Goal: Transaction & Acquisition: Purchase product/service

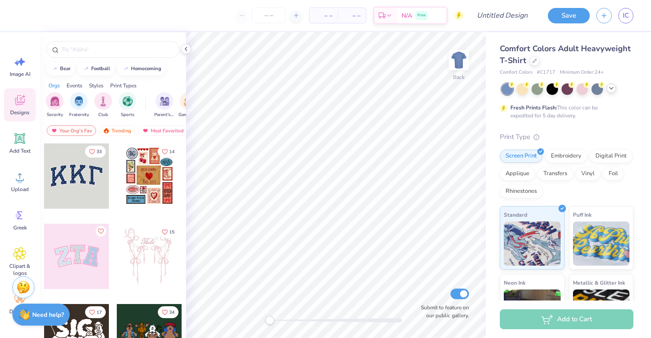
click at [610, 88] on icon at bounding box center [611, 88] width 7 height 7
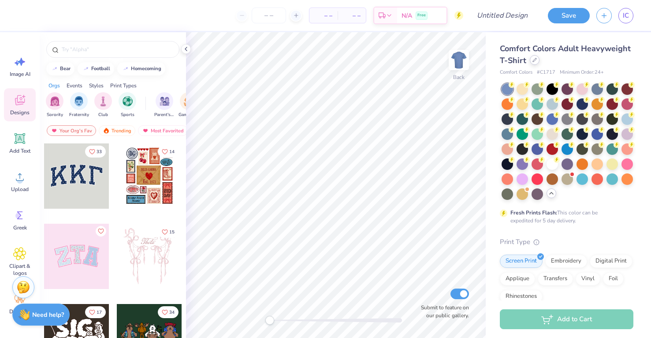
click at [536, 62] on icon at bounding box center [535, 60] width 4 height 4
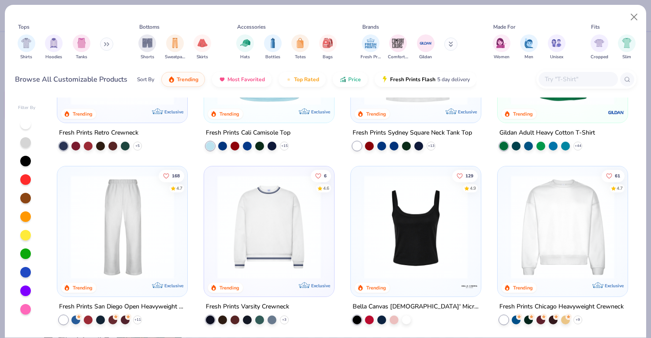
scroll to position [288, 0]
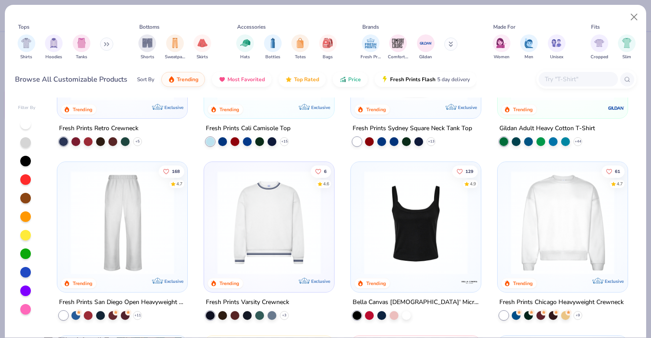
click at [551, 219] on img at bounding box center [563, 223] width 112 height 104
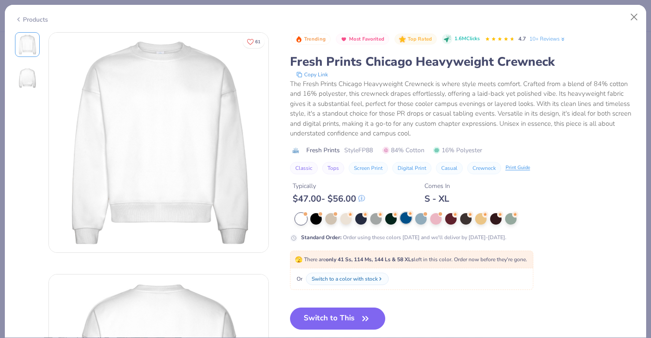
click at [408, 220] on div at bounding box center [405, 217] width 11 height 11
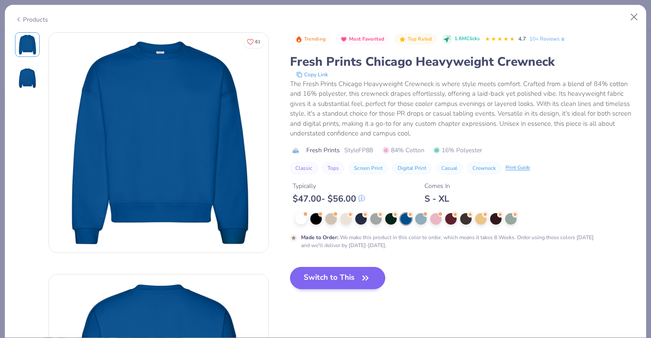
click at [350, 275] on button "Switch to This" at bounding box center [338, 278] width 96 height 22
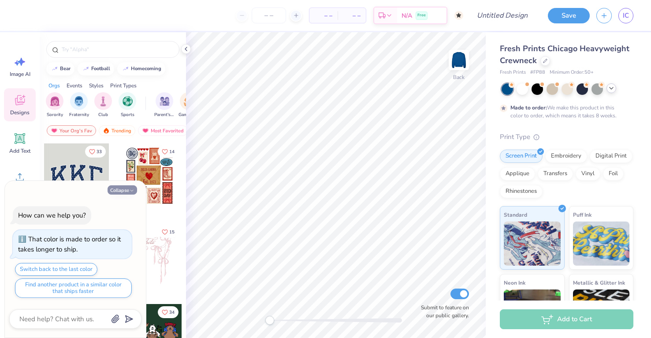
click at [116, 189] on button "Collapse" at bounding box center [123, 189] width 30 height 9
type textarea "x"
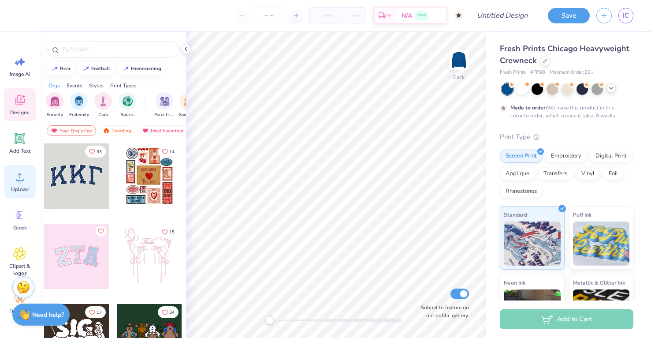
click at [16, 181] on icon at bounding box center [19, 176] width 13 height 13
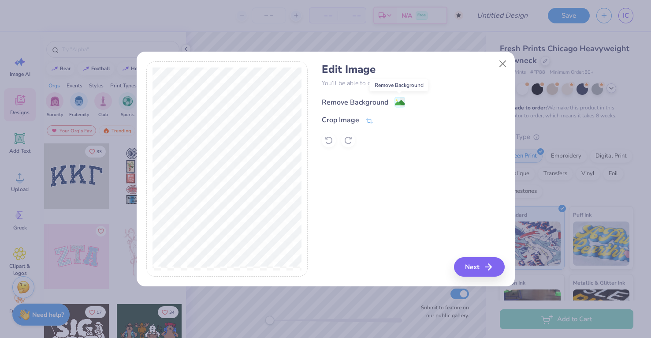
click at [398, 100] on image at bounding box center [400, 103] width 10 height 10
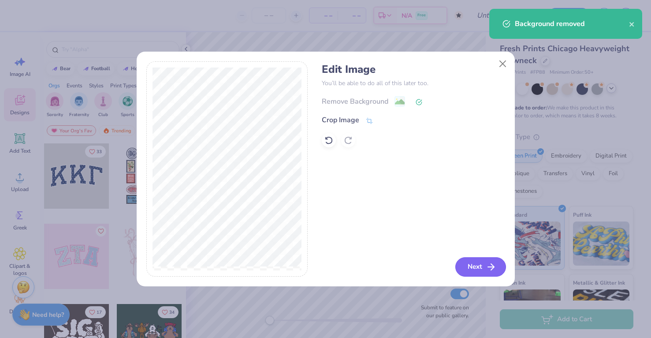
click at [473, 266] on button "Next" at bounding box center [480, 266] width 51 height 19
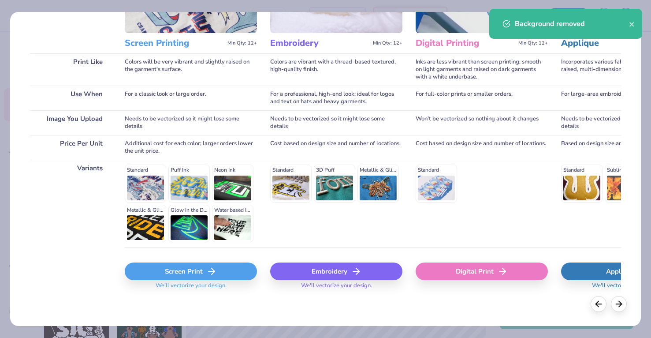
scroll to position [101, 0]
click at [223, 271] on div "Screen Print" at bounding box center [191, 272] width 132 height 18
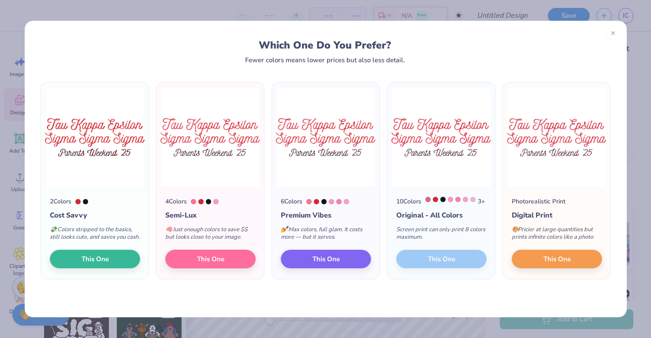
click at [238, 257] on div "4 Colors Semi-Lux 🧠 Just enough colors to save $$ but looks close to your image…" at bounding box center [210, 233] width 108 height 91
click at [233, 264] on button "This One" at bounding box center [210, 257] width 90 height 19
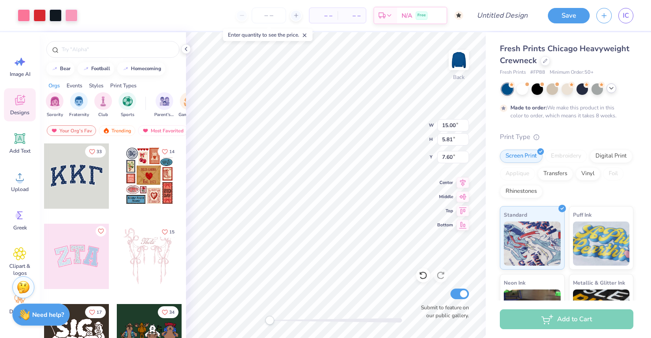
type input "11.27"
type input "4.36"
type input "6.47"
click at [459, 60] on img at bounding box center [458, 59] width 35 height 35
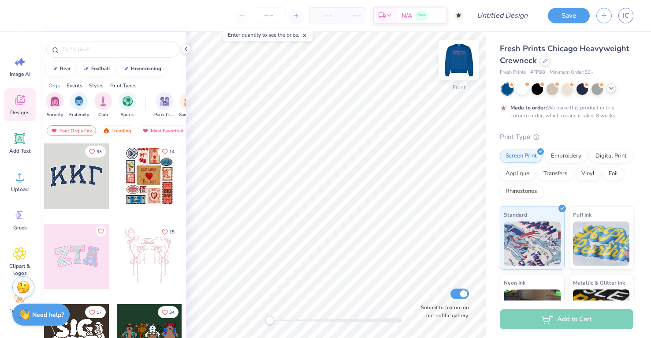
click at [469, 55] on img at bounding box center [458, 59] width 35 height 35
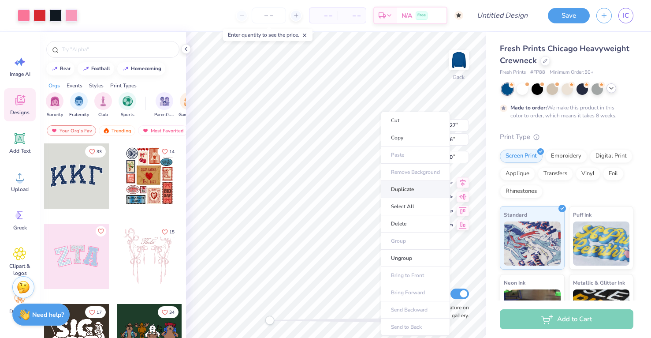
click at [407, 188] on li "Duplicate" at bounding box center [415, 189] width 69 height 17
type input "4.00"
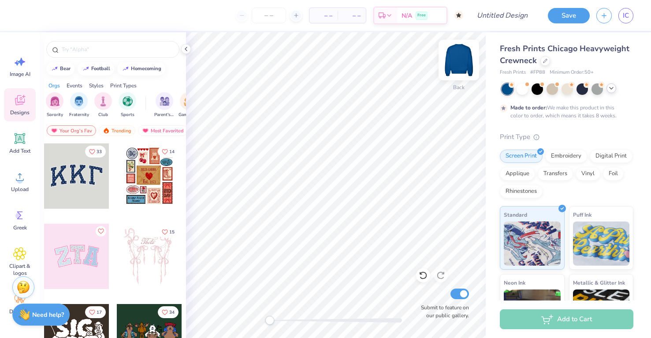
click at [455, 60] on img at bounding box center [458, 59] width 35 height 35
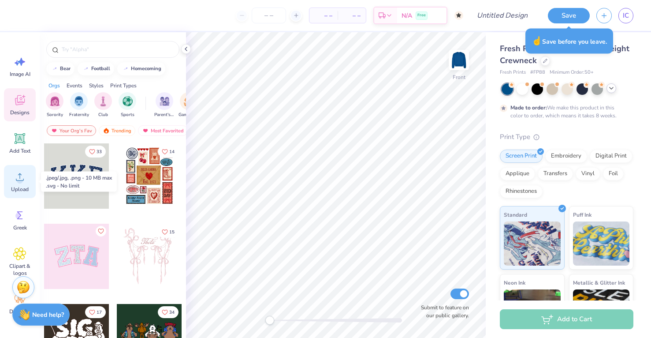
click at [20, 189] on span "Upload" at bounding box center [20, 189] width 18 height 7
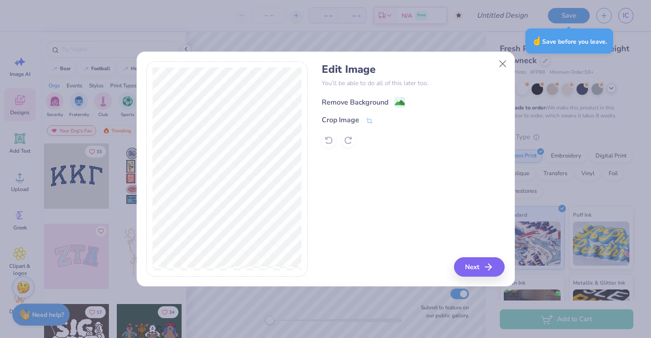
click at [399, 104] on image at bounding box center [400, 103] width 10 height 10
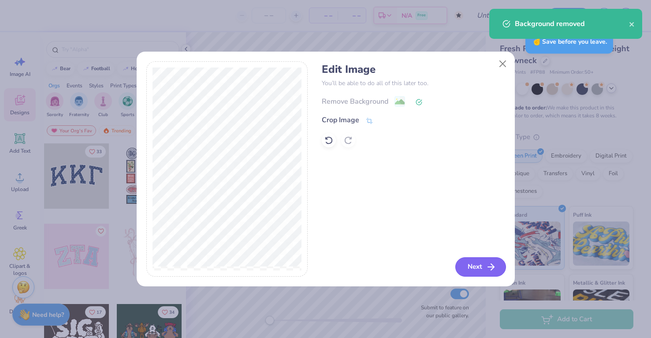
click at [471, 272] on button "Next" at bounding box center [480, 266] width 51 height 19
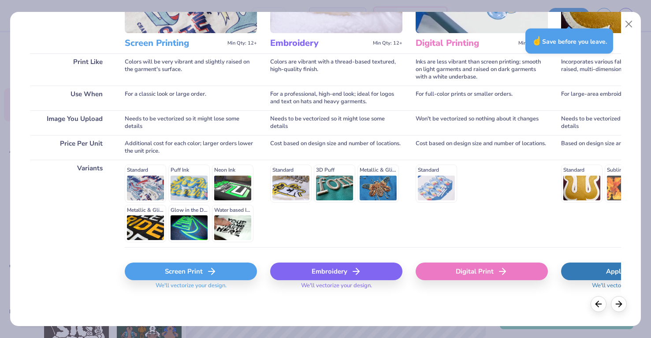
scroll to position [102, 0]
click at [183, 263] on div "Screen Print" at bounding box center [191, 271] width 132 height 18
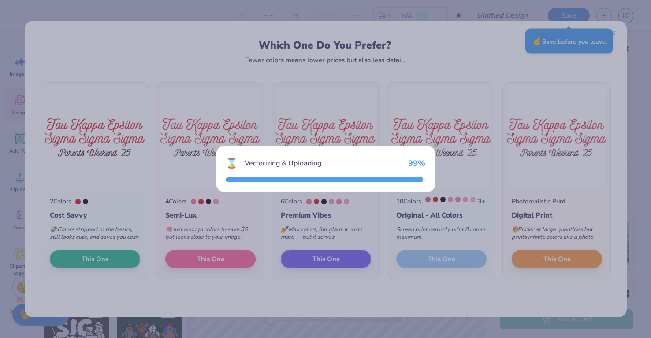
scroll to position [0, 0]
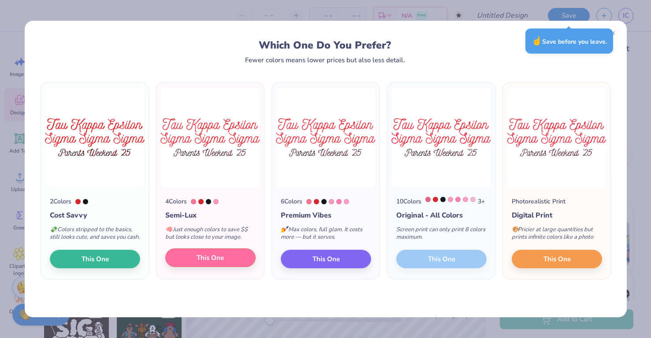
click at [234, 263] on button "This One" at bounding box center [210, 257] width 90 height 19
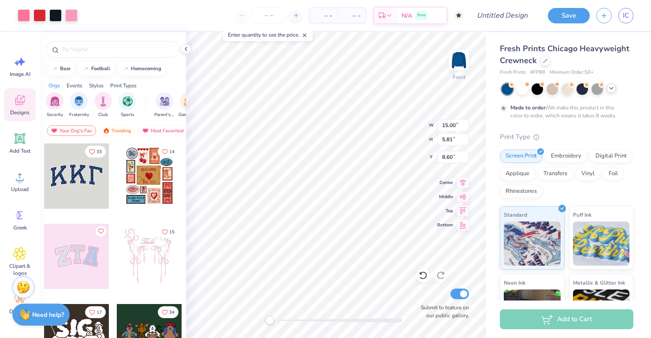
type input "11.60"
type input "4.49"
type input "9.91"
click at [455, 67] on img at bounding box center [458, 59] width 35 height 35
type input "12.15"
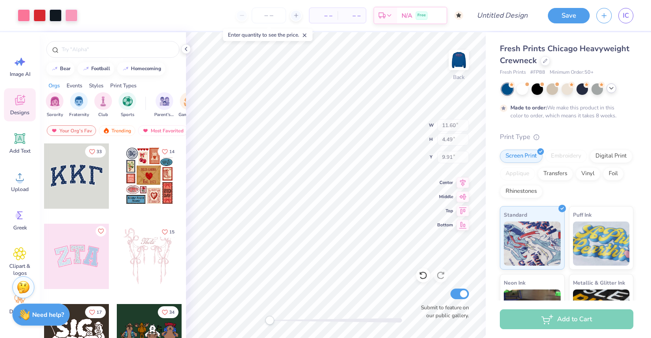
type input "4.70"
type input "0.53"
click at [25, 191] on span "Upload" at bounding box center [20, 189] width 18 height 7
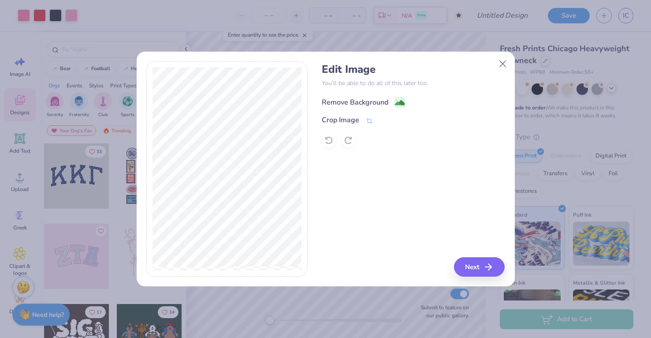
click at [399, 98] on rect at bounding box center [400, 102] width 10 height 10
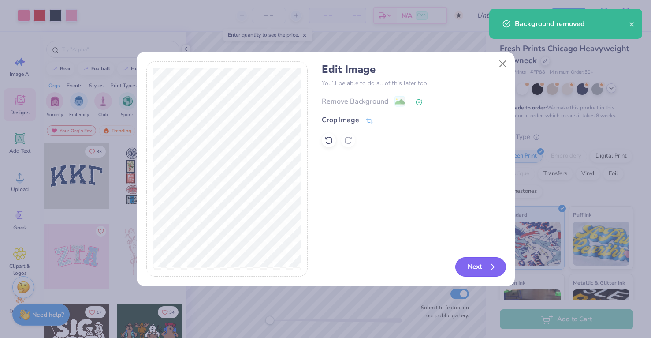
click at [478, 270] on button "Next" at bounding box center [480, 266] width 51 height 19
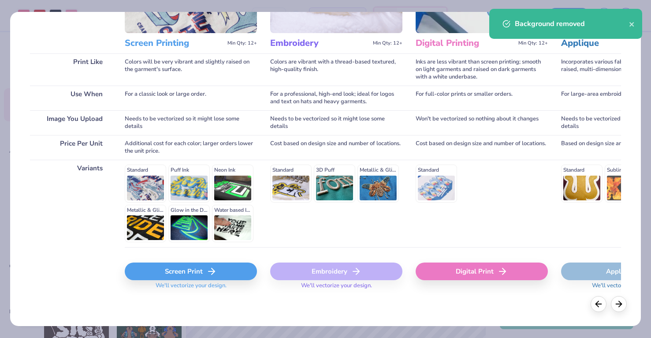
scroll to position [101, 0]
click at [192, 268] on div "Screen Print" at bounding box center [191, 272] width 132 height 18
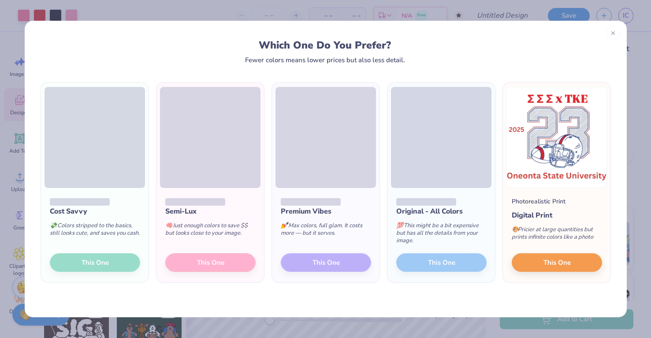
click at [202, 264] on div "Semi-Lux 🧠 Just enough colors to save $$ but looks close to your image. This One" at bounding box center [210, 235] width 108 height 94
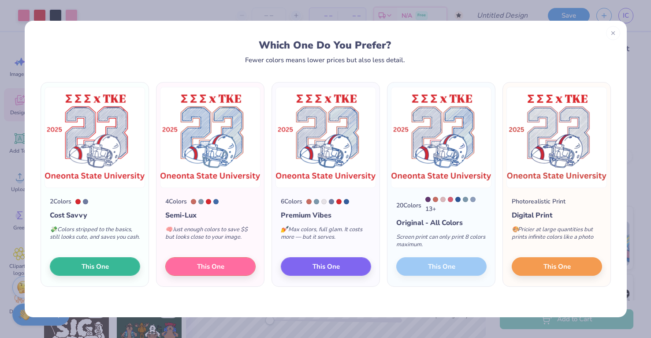
click at [454, 266] on div "20 Colors 13 + Original - All Colors Screen print can only print 8 colors maxim…" at bounding box center [441, 237] width 108 height 98
click at [226, 269] on button "This One" at bounding box center [210, 265] width 90 height 19
type input "15.00"
type input "12.94"
type input "4.03"
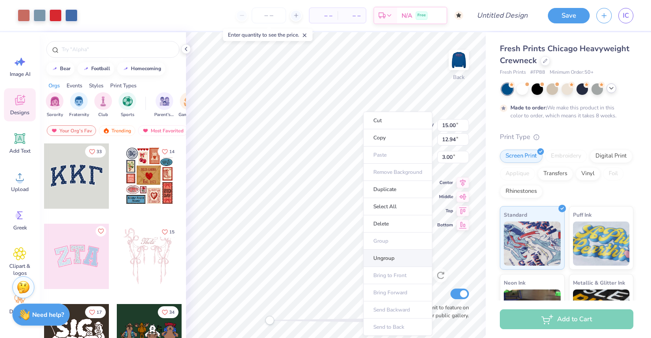
click at [399, 256] on li "Ungroup" at bounding box center [397, 258] width 69 height 17
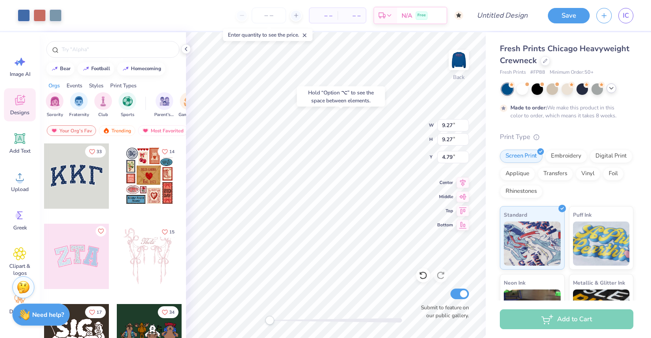
type input "4.37"
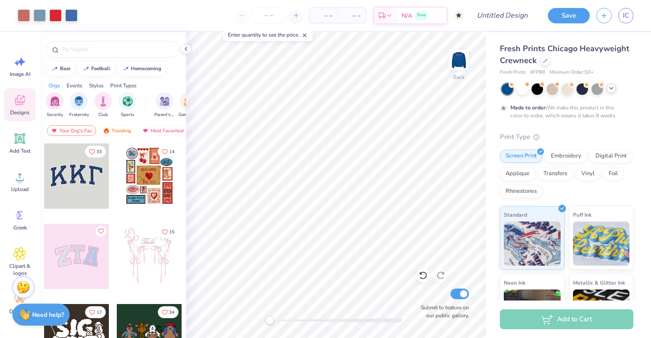
click at [612, 85] on icon at bounding box center [611, 88] width 7 height 7
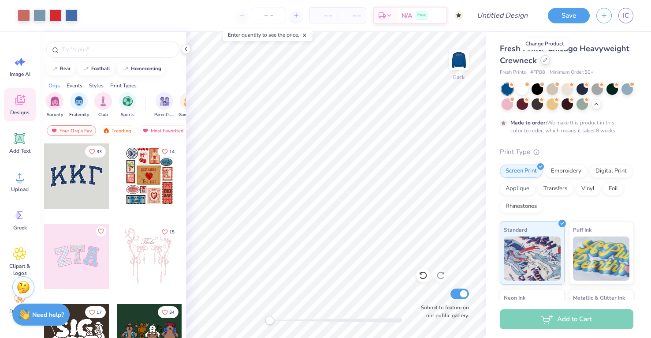
click at [547, 63] on div at bounding box center [545, 60] width 10 height 10
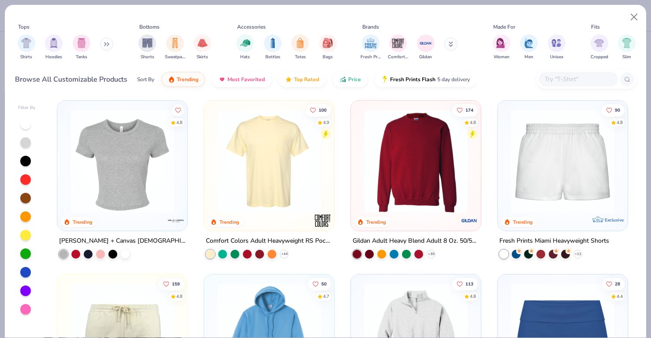
scroll to position [520, 0]
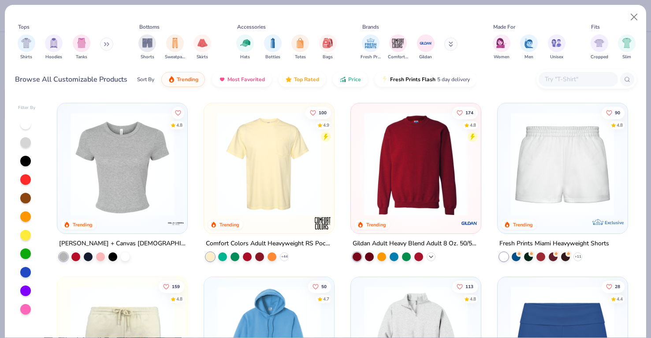
click at [432, 256] on polyline at bounding box center [431, 257] width 4 height 2
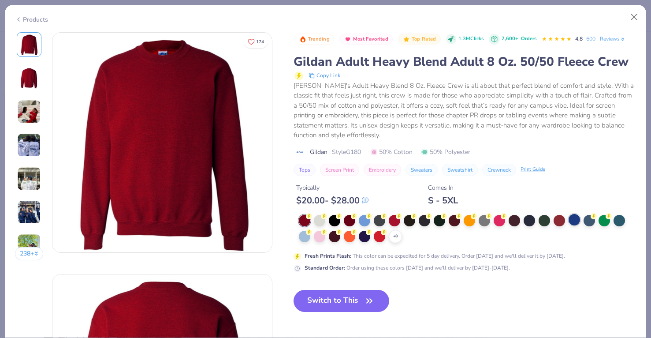
click at [569, 215] on div at bounding box center [574, 219] width 11 height 11
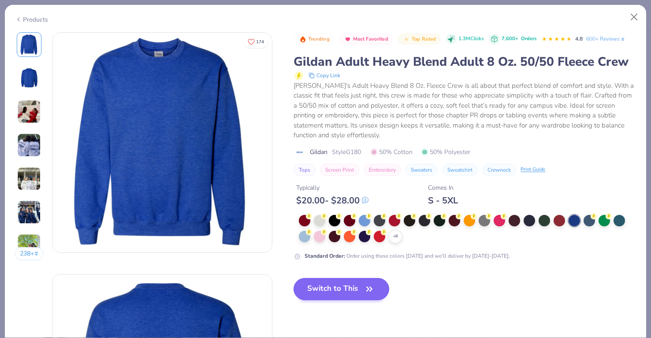
click at [365, 284] on icon "button" at bounding box center [369, 289] width 12 height 12
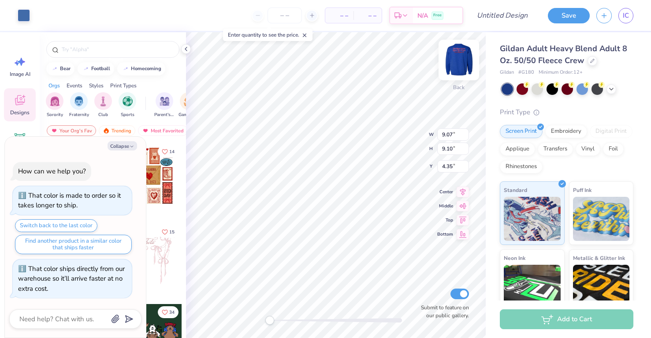
click at [455, 59] on img at bounding box center [458, 59] width 35 height 35
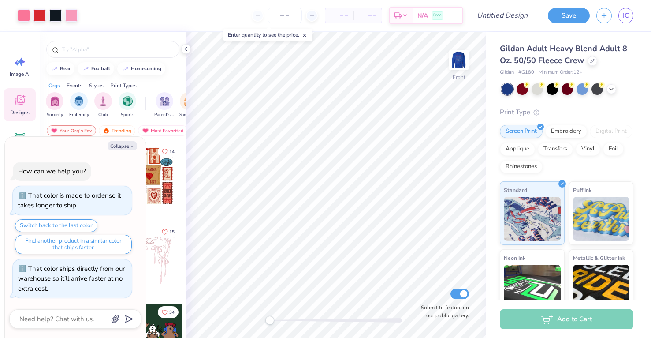
click at [455, 59] on img at bounding box center [459, 60] width 18 height 18
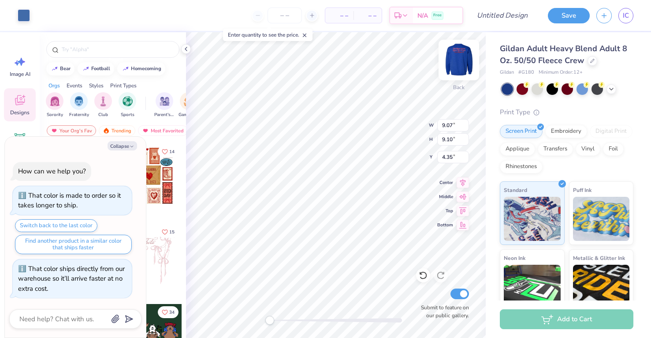
type textarea "x"
type input "8.66"
type input "8.69"
type input "4.79"
type textarea "x"
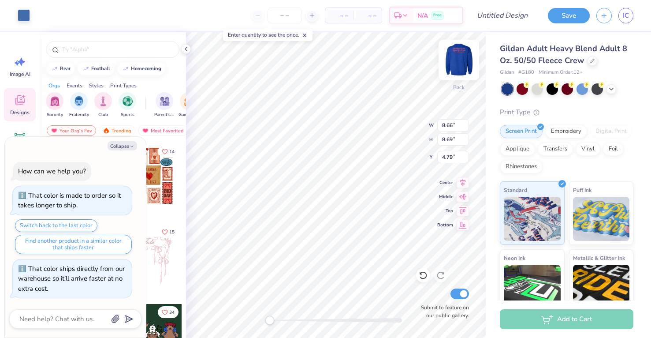
type input "8.95"
type input "8.98"
type input "4.51"
type textarea "x"
type input "8.94"
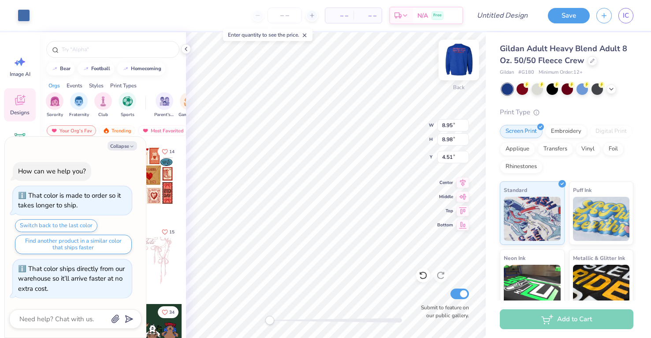
type input "8.97"
click at [464, 53] on img at bounding box center [458, 59] width 35 height 35
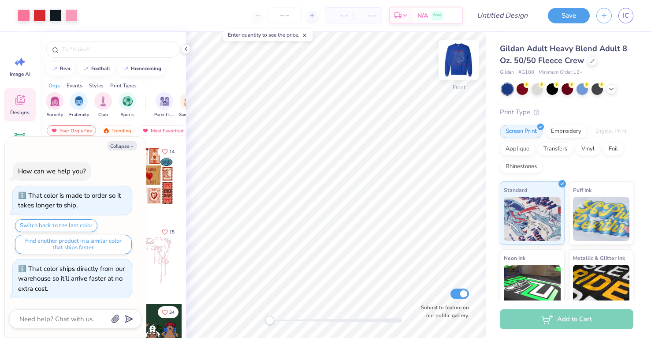
click at [465, 60] on img at bounding box center [458, 59] width 35 height 35
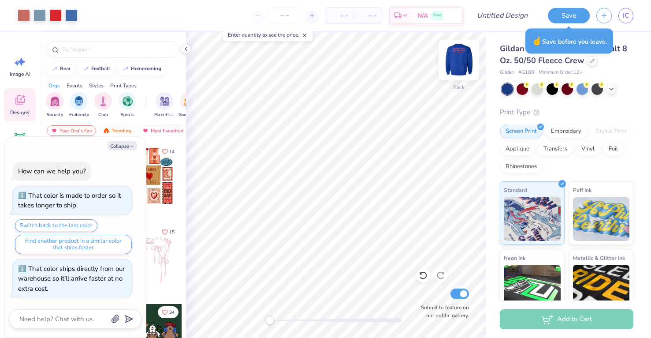
click at [455, 63] on img at bounding box center [458, 59] width 35 height 35
click at [455, 63] on img at bounding box center [459, 60] width 18 height 18
click at [459, 55] on img at bounding box center [458, 59] width 35 height 35
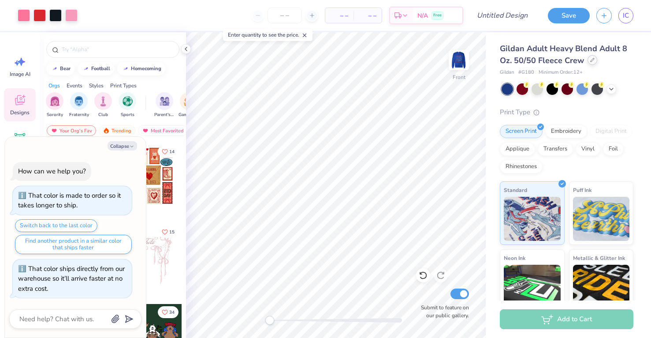
click at [592, 62] on div at bounding box center [593, 60] width 10 height 10
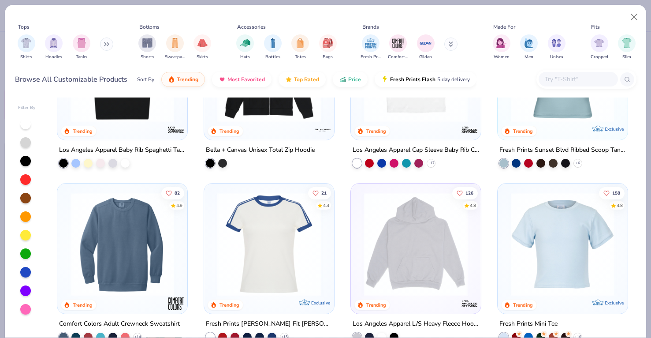
scroll to position [980, 0]
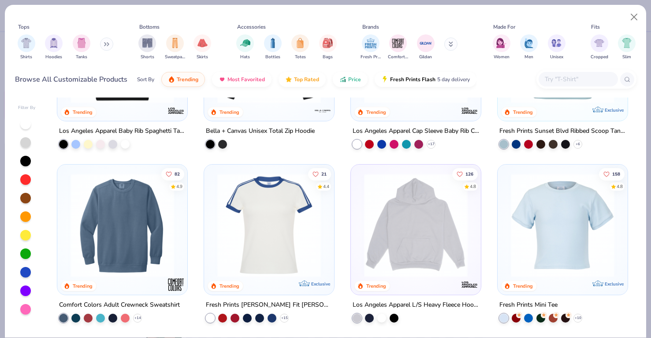
click at [138, 227] on img at bounding box center [122, 225] width 112 height 104
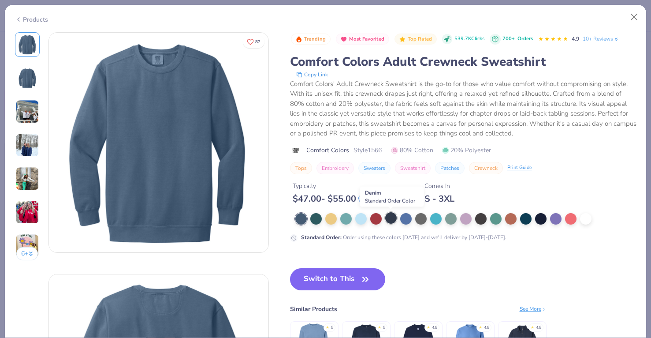
click at [391, 216] on div at bounding box center [390, 217] width 11 height 11
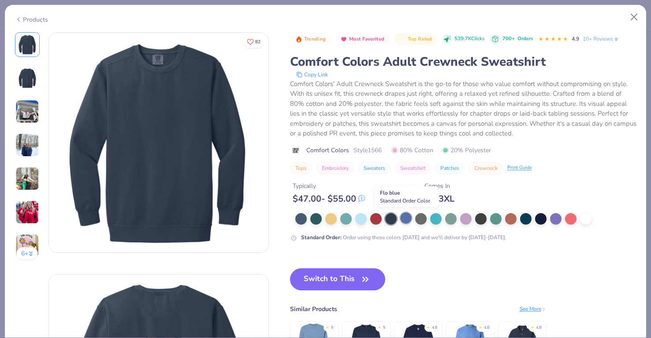
click at [404, 218] on div at bounding box center [405, 217] width 11 height 11
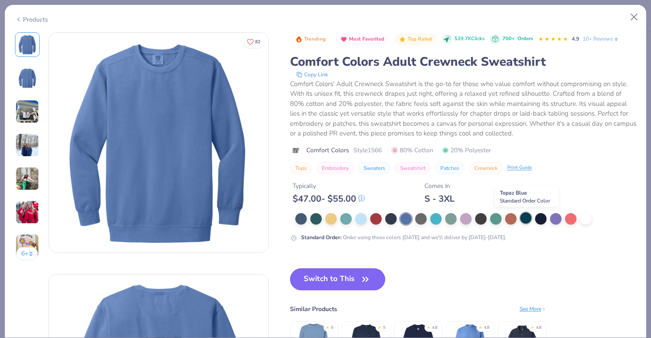
click at [520, 217] on div at bounding box center [525, 217] width 11 height 11
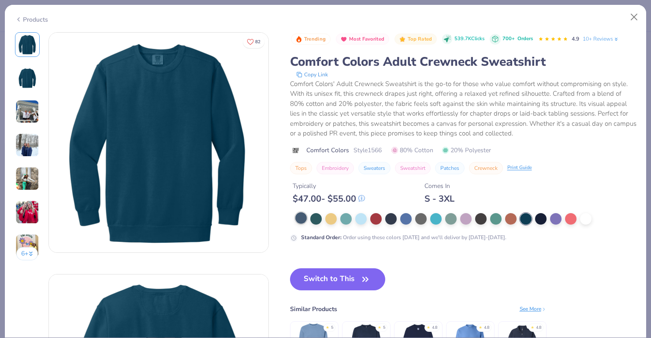
click at [298, 220] on div at bounding box center [300, 217] width 11 height 11
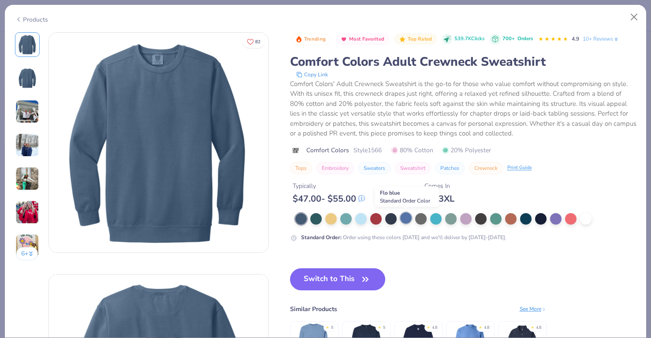
click at [406, 220] on div at bounding box center [405, 217] width 11 height 11
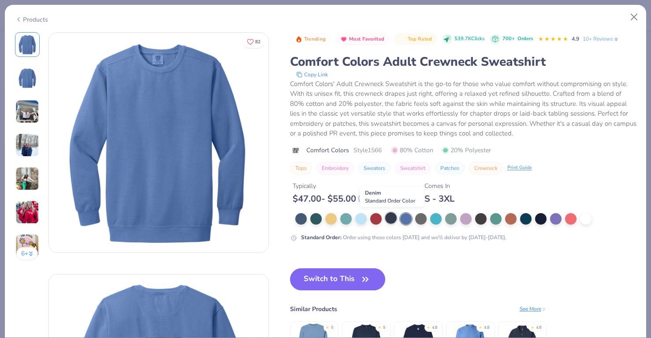
click at [393, 220] on div at bounding box center [390, 217] width 11 height 11
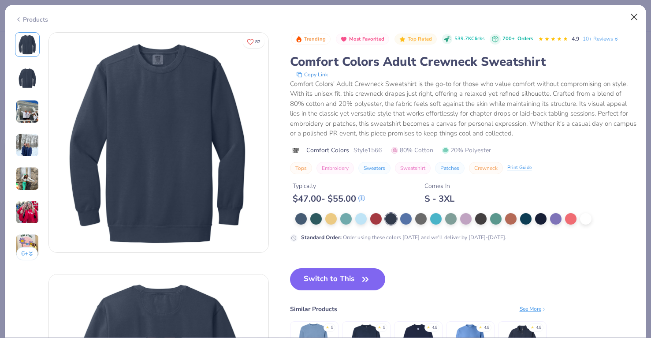
click at [635, 14] on button "Close" at bounding box center [634, 17] width 17 height 17
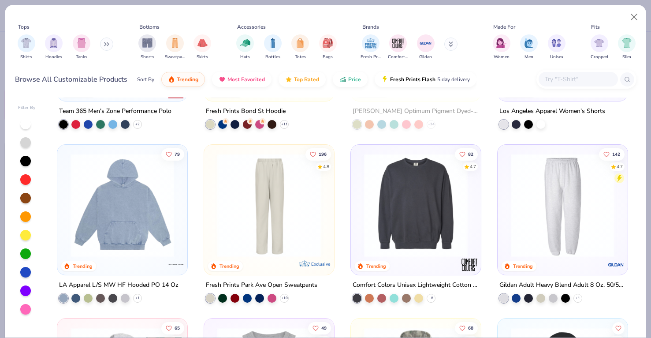
scroll to position [1549, 0]
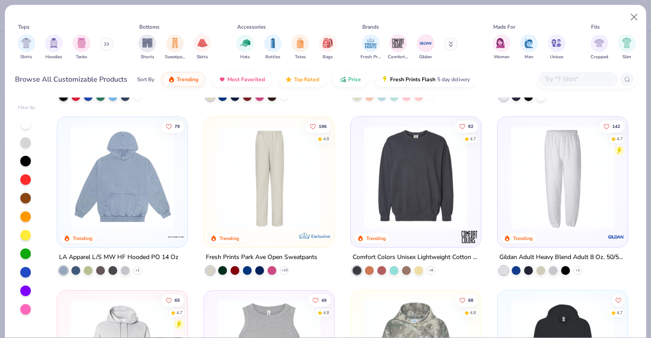
click at [457, 183] on img at bounding box center [416, 178] width 112 height 104
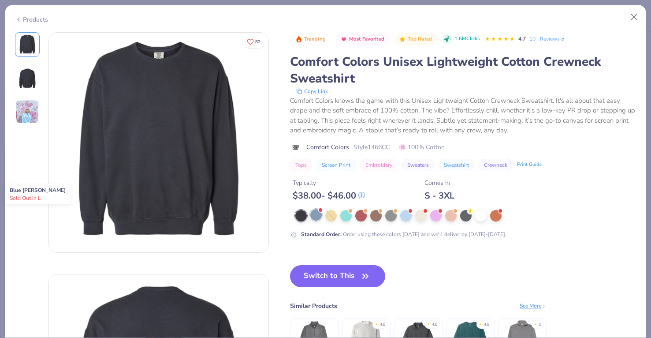
click at [316, 218] on div at bounding box center [315, 214] width 11 height 11
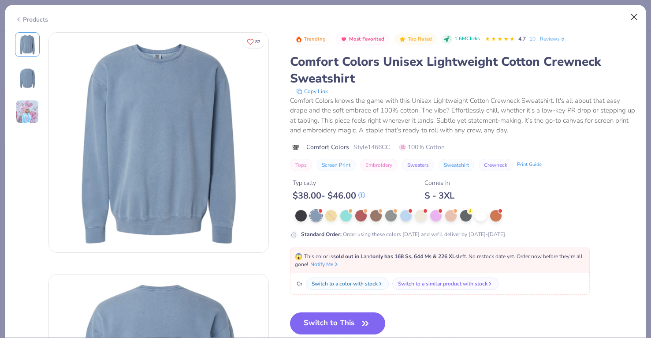
click at [633, 19] on button "Close" at bounding box center [634, 17] width 17 height 17
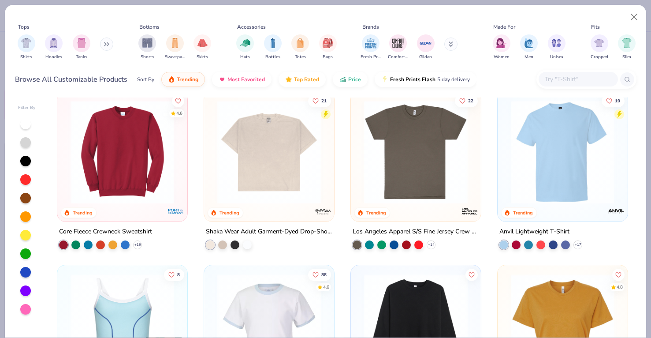
scroll to position [3140, 0]
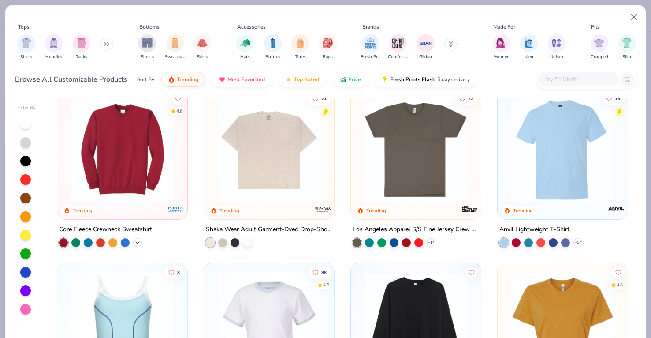
click at [140, 240] on icon at bounding box center [137, 242] width 7 height 7
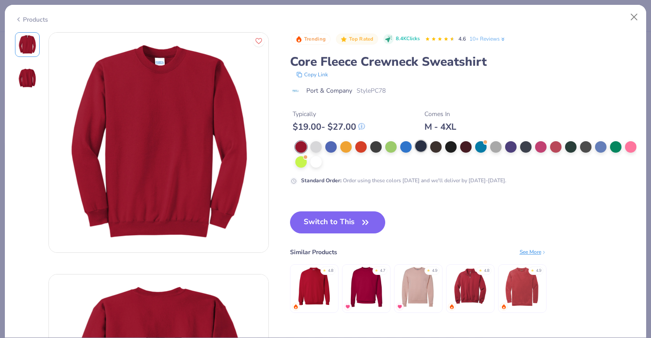
click at [423, 149] on div at bounding box center [420, 145] width 11 height 11
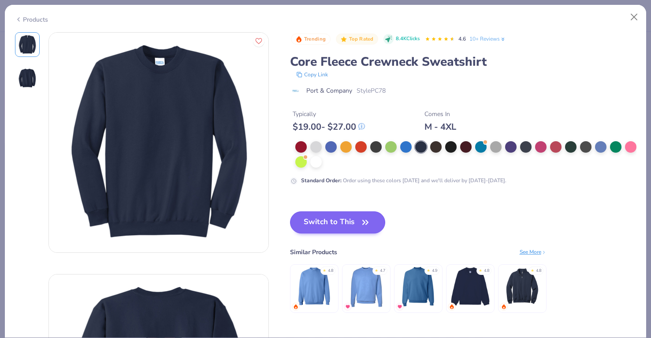
click at [356, 223] on button "Switch to This" at bounding box center [338, 222] width 96 height 22
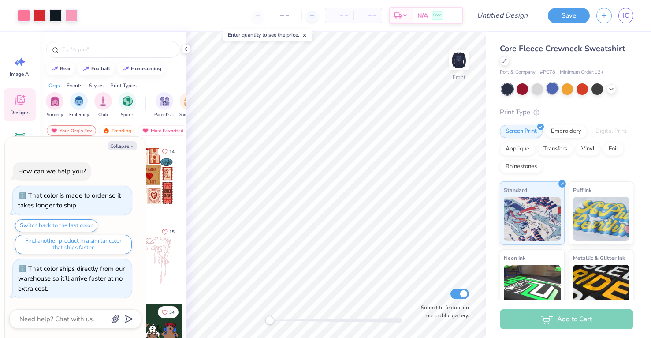
click at [555, 88] on div at bounding box center [552, 87] width 11 height 11
click at [610, 90] on icon at bounding box center [611, 88] width 7 height 7
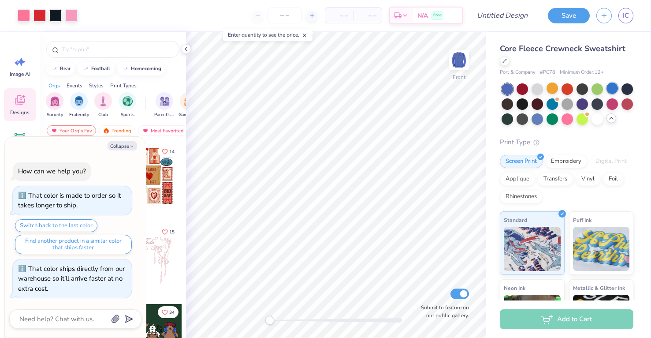
click at [615, 90] on div at bounding box center [612, 87] width 11 height 11
click at [536, 119] on div at bounding box center [537, 117] width 11 height 11
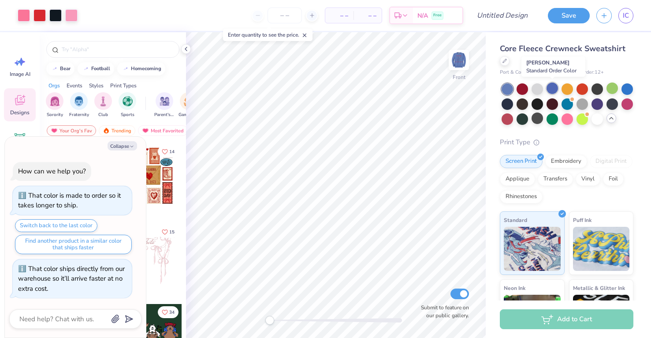
click at [550, 88] on div at bounding box center [552, 87] width 11 height 11
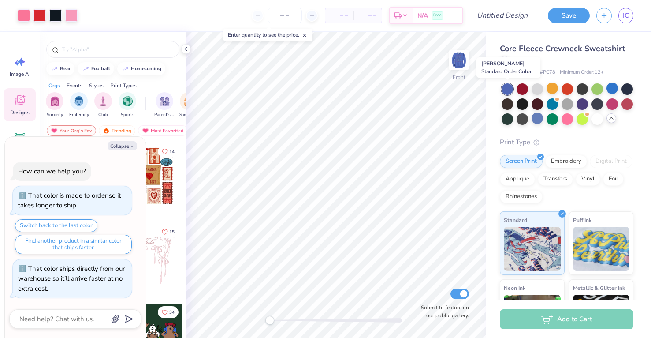
click at [506, 88] on div at bounding box center [507, 88] width 11 height 11
click at [540, 116] on div at bounding box center [537, 117] width 11 height 11
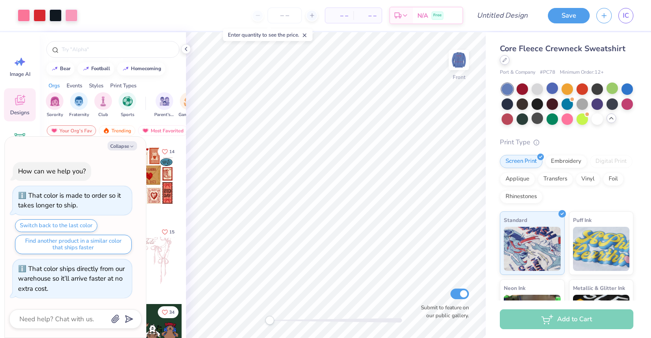
click at [507, 60] on icon at bounding box center [505, 60] width 4 height 4
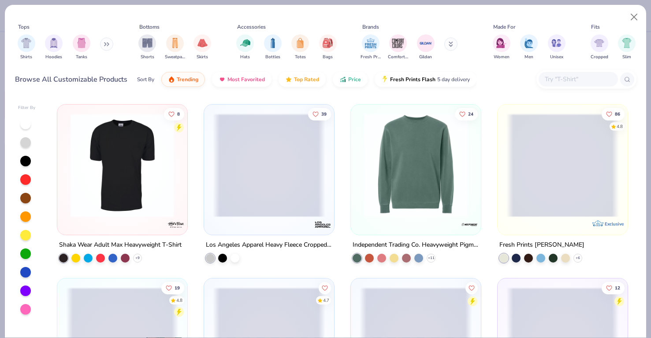
scroll to position [4169, 0]
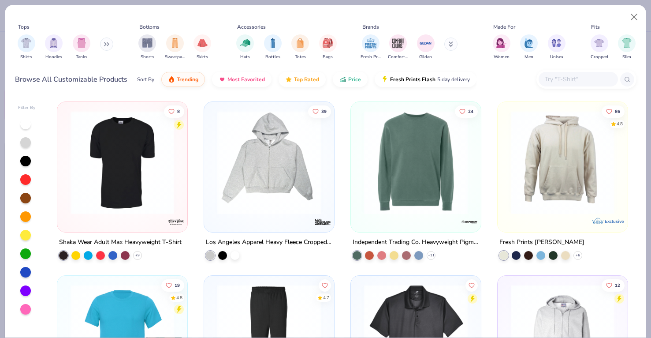
click at [436, 251] on div "+ 11" at bounding box center [394, 255] width 83 height 9
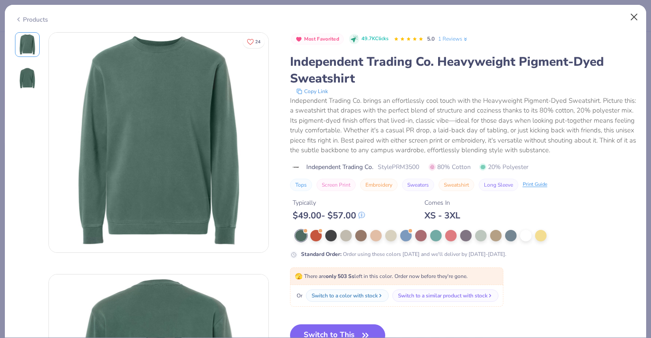
click at [633, 18] on button "Close" at bounding box center [634, 17] width 17 height 17
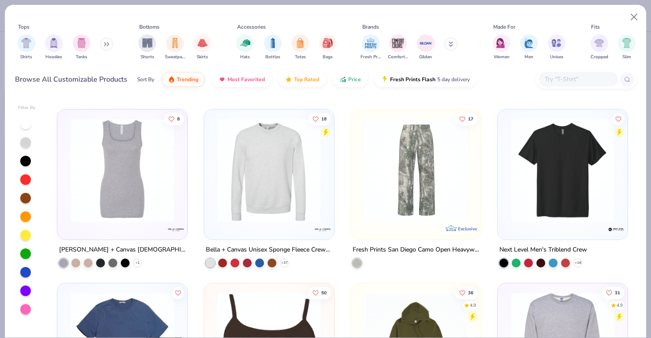
scroll to position [4683, 0]
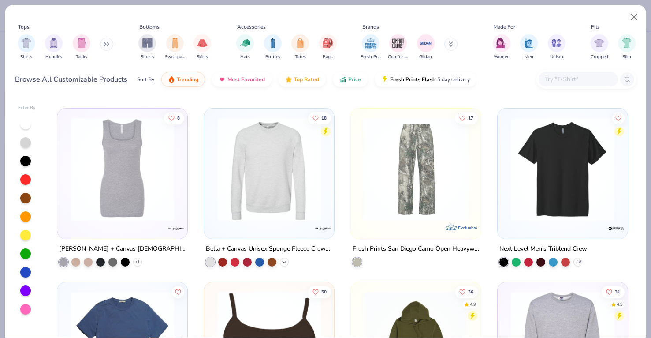
click at [286, 261] on icon at bounding box center [284, 261] width 7 height 7
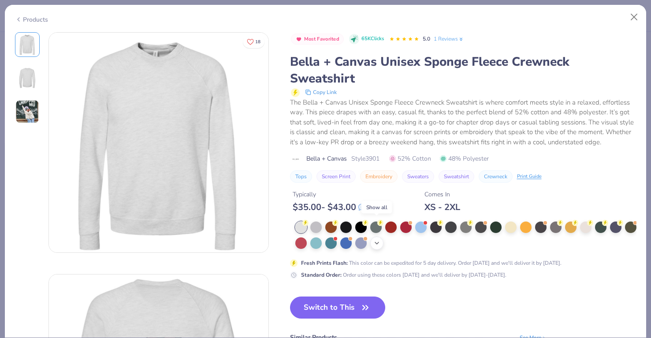
click at [376, 239] on icon at bounding box center [376, 242] width 7 height 7
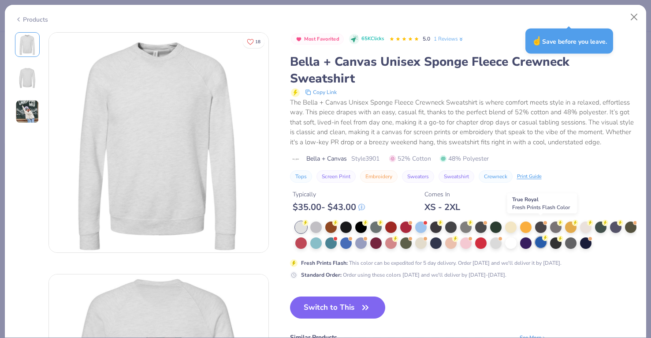
click at [540, 236] on div at bounding box center [540, 241] width 11 height 11
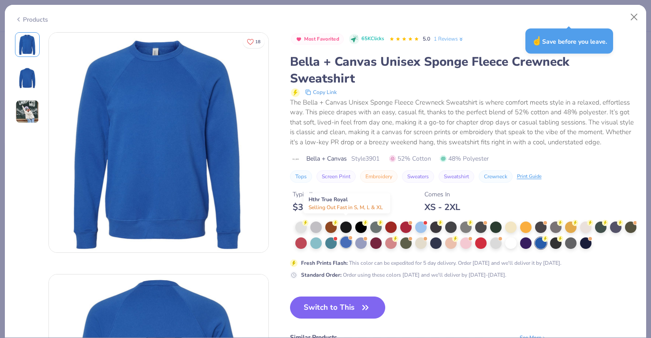
click at [343, 236] on div at bounding box center [345, 241] width 11 height 11
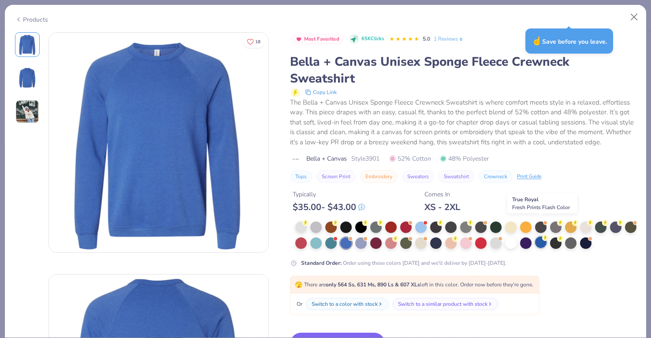
click at [540, 236] on div at bounding box center [540, 241] width 11 height 11
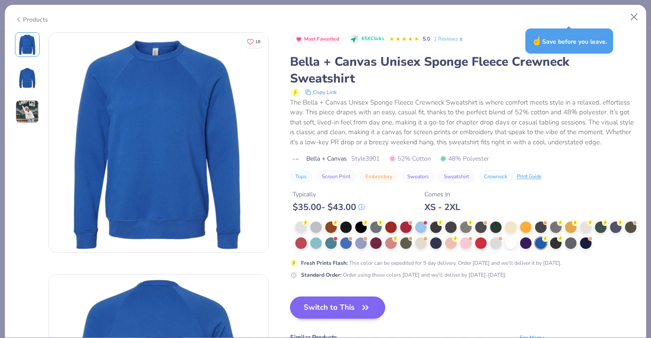
click at [362, 301] on icon "button" at bounding box center [365, 307] width 12 height 12
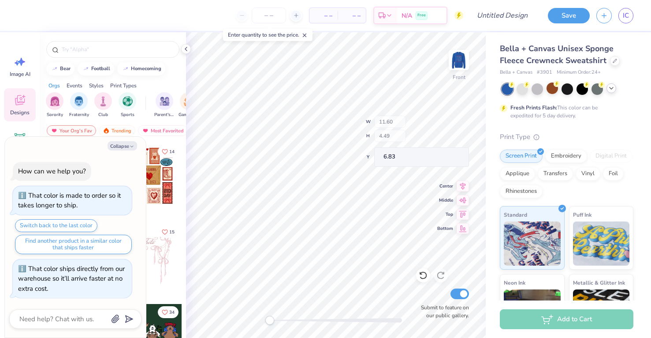
type textarea "x"
